Goal: Navigation & Orientation: Find specific page/section

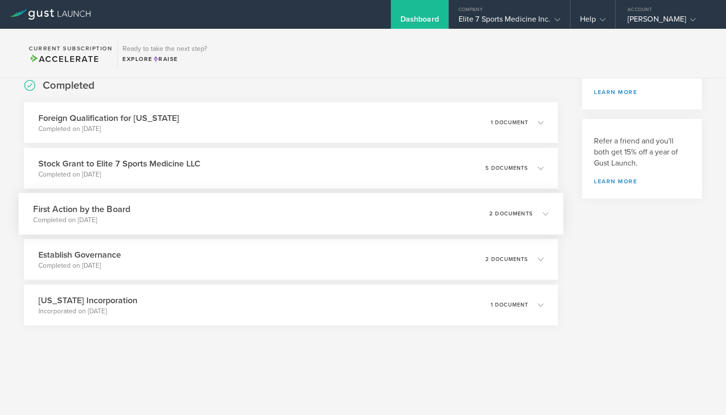
scroll to position [229, 0]
click at [541, 20] on div "Elite 7 Sports Medicine Inc." at bounding box center [510, 21] width 102 height 14
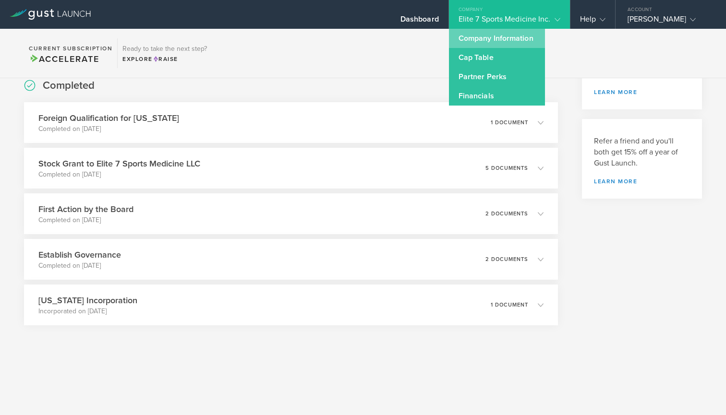
click at [516, 37] on link "Company Information" at bounding box center [497, 38] width 96 height 19
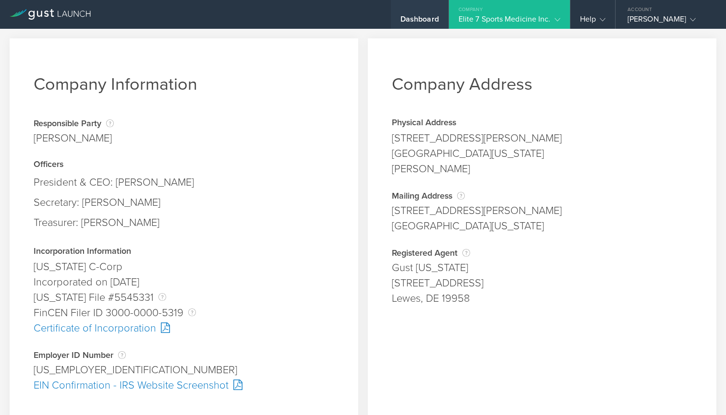
click at [425, 21] on div "Dashboard" at bounding box center [420, 21] width 38 height 14
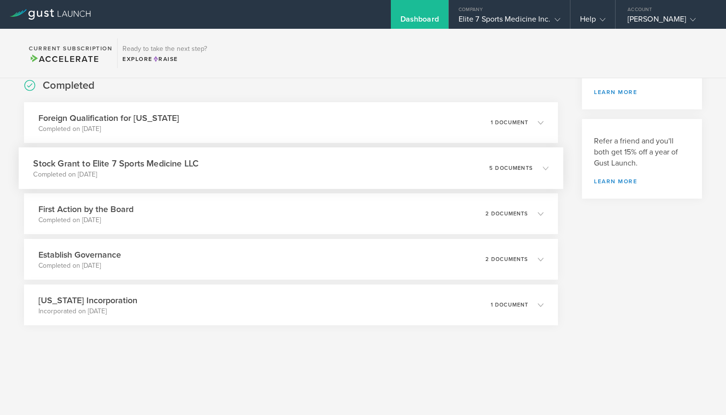
scroll to position [229, 0]
click at [542, 305] on icon at bounding box center [541, 305] width 16 height 9
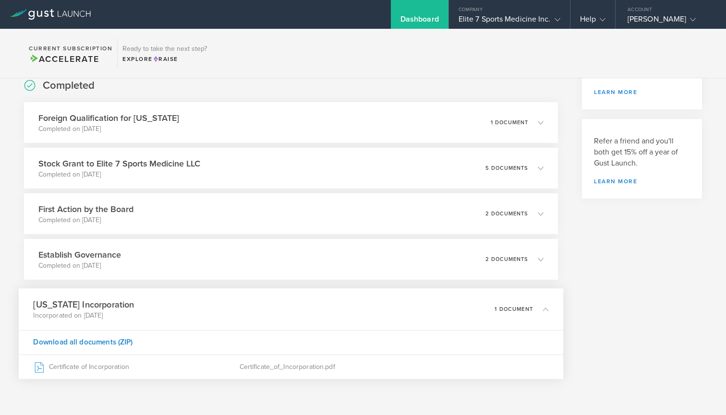
click at [542, 305] on div "1 document" at bounding box center [522, 310] width 54 height 16
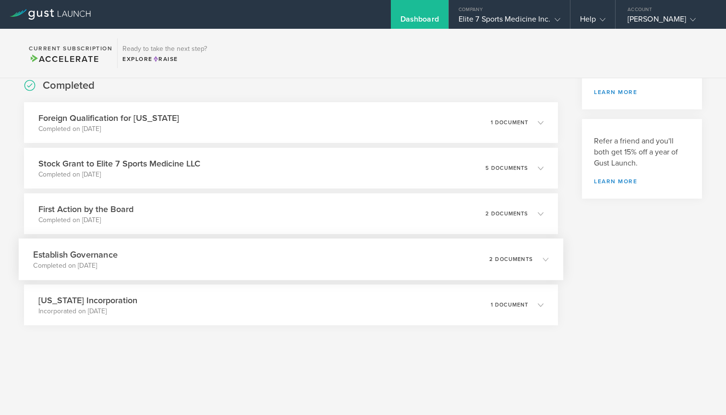
click at [541, 256] on icon at bounding box center [541, 259] width 16 height 9
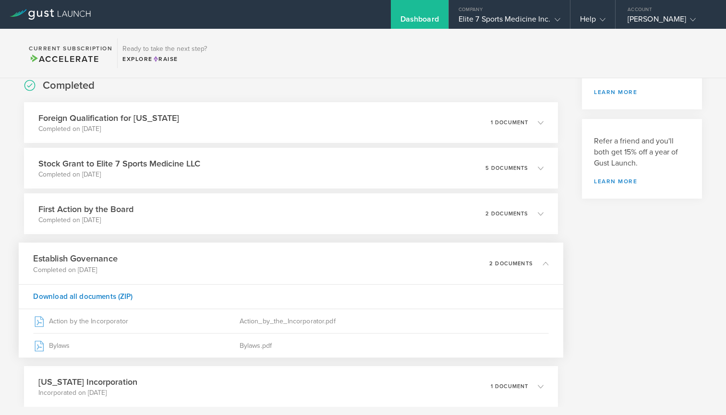
click at [541, 256] on div "Establish Governance Completed on [DATE] 2 documents" at bounding box center [291, 264] width 545 height 42
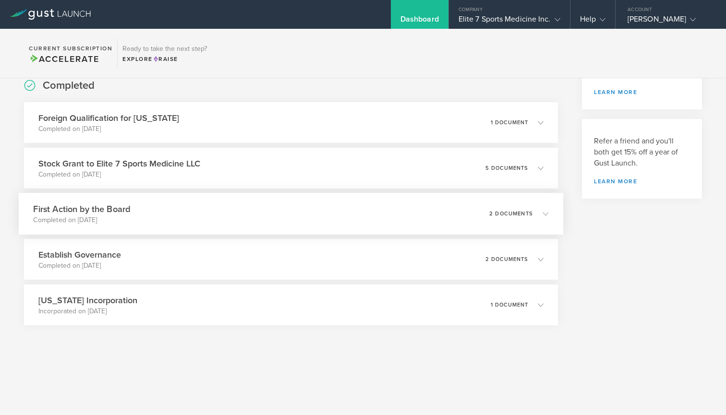
click at [544, 214] on polyline at bounding box center [545, 213] width 5 height 3
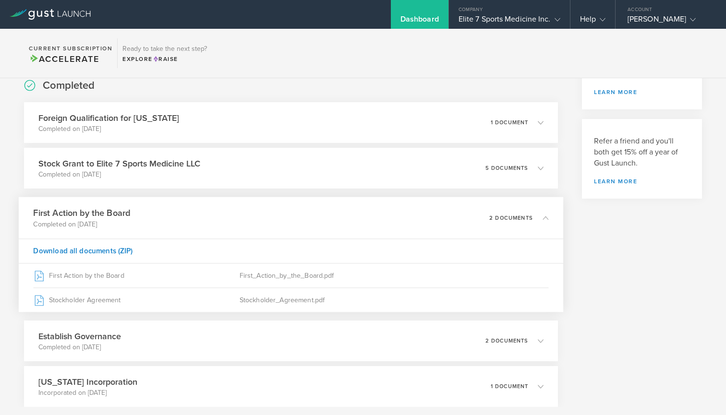
click at [544, 214] on icon at bounding box center [541, 218] width 16 height 9
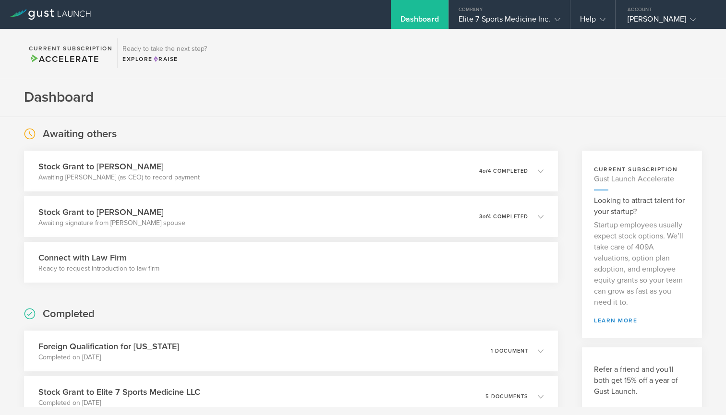
scroll to position [0, 0]
click at [507, 15] on div "Elite 7 Sports Medicine Inc." at bounding box center [510, 21] width 102 height 14
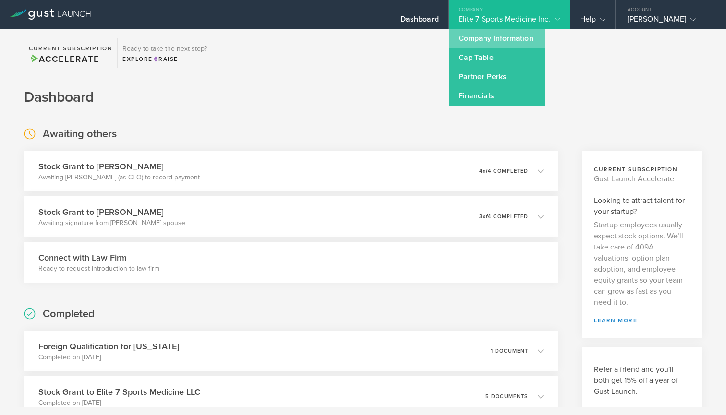
click at [501, 37] on link "Company Information" at bounding box center [497, 38] width 96 height 19
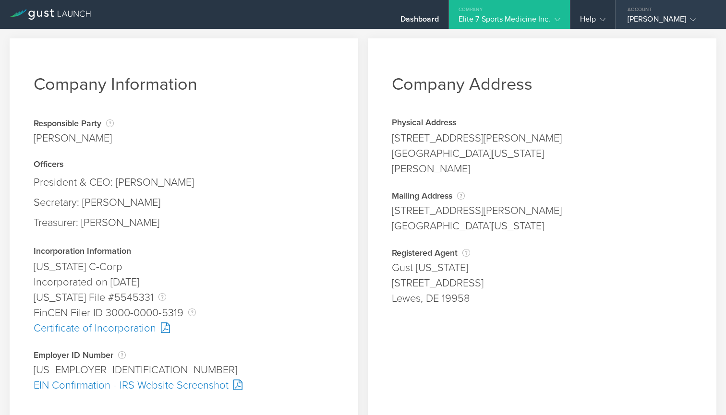
click at [659, 20] on div "[PERSON_NAME]" at bounding box center [669, 21] width 82 height 14
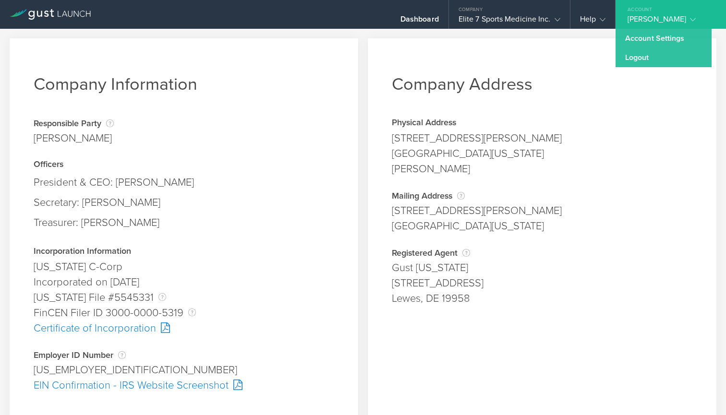
click at [659, 19] on div "[PERSON_NAME]" at bounding box center [669, 21] width 82 height 14
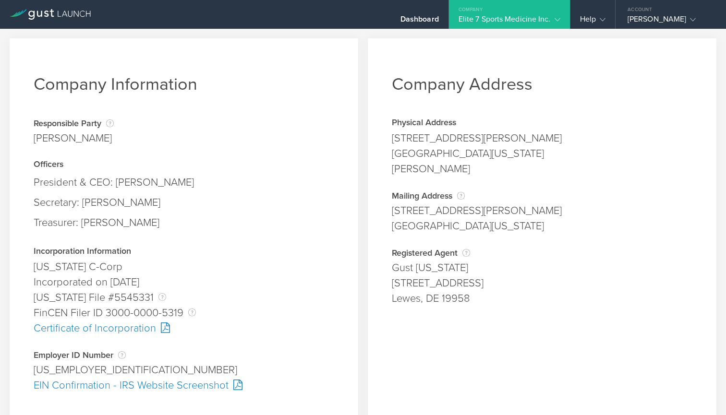
click at [538, 19] on div "Elite 7 Sports Medicine Inc." at bounding box center [510, 21] width 102 height 14
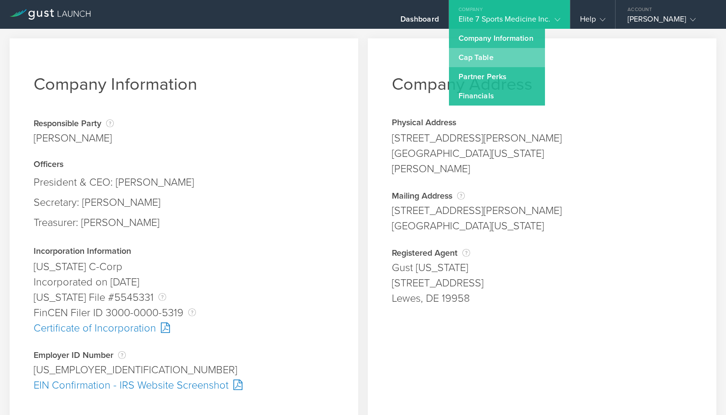
click at [508, 57] on link "Cap Table" at bounding box center [497, 57] width 96 height 19
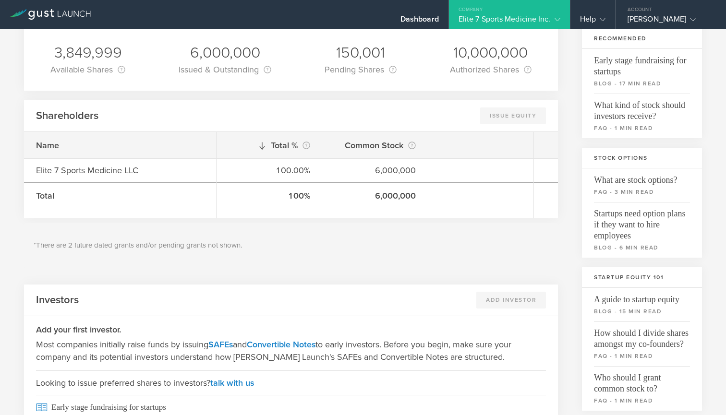
scroll to position [61, 0]
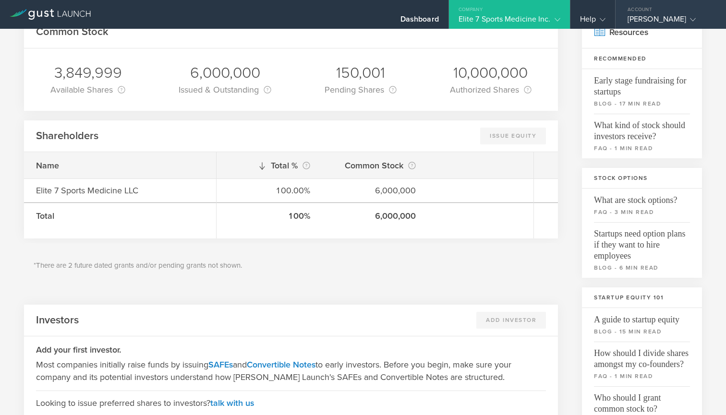
click at [686, 19] on gust-icon at bounding box center [691, 19] width 10 height 10
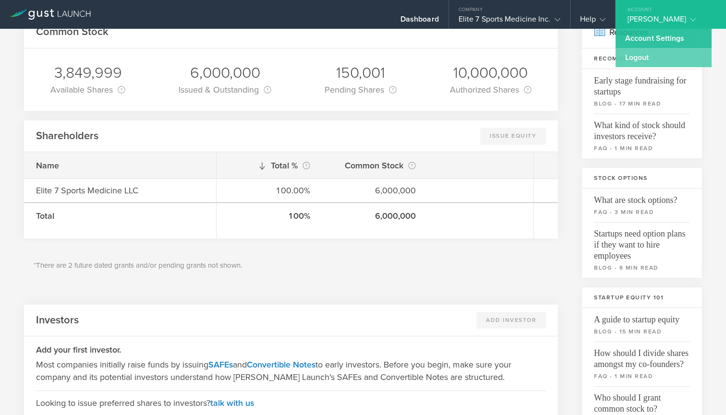
click at [657, 57] on link "Logout" at bounding box center [664, 57] width 96 height 19
